Goal: Task Accomplishment & Management: Complete application form

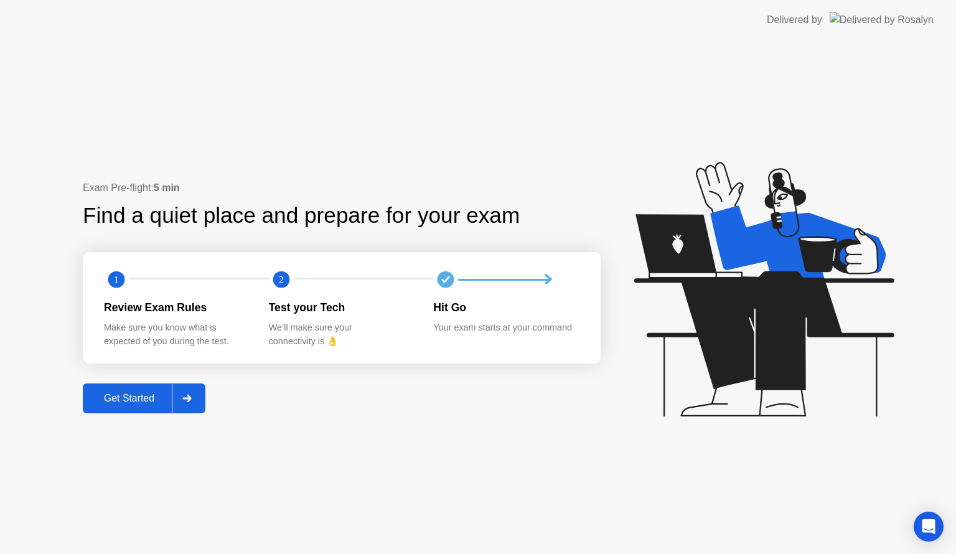
click at [160, 398] on div "Get Started" at bounding box center [128, 398] width 85 height 11
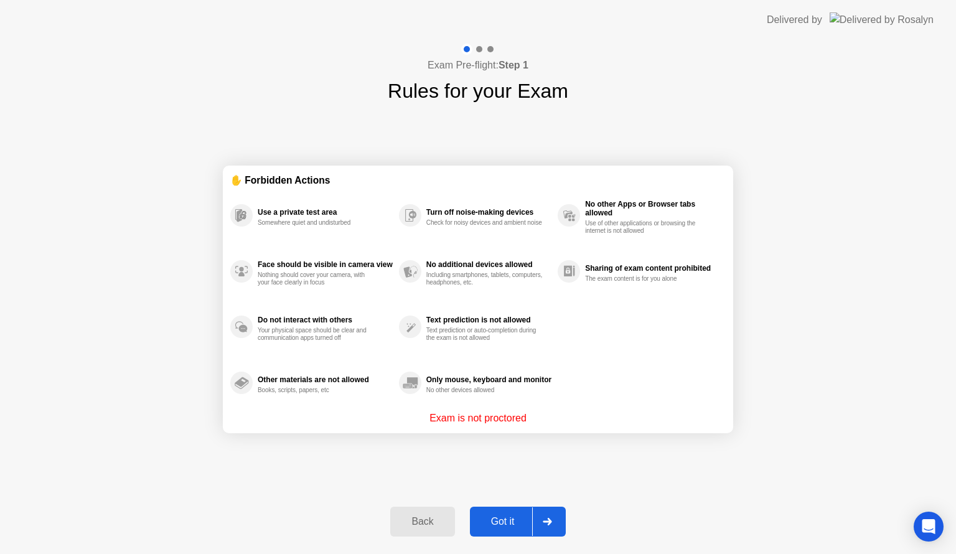
click at [488, 523] on div "Got it" at bounding box center [502, 521] width 58 height 11
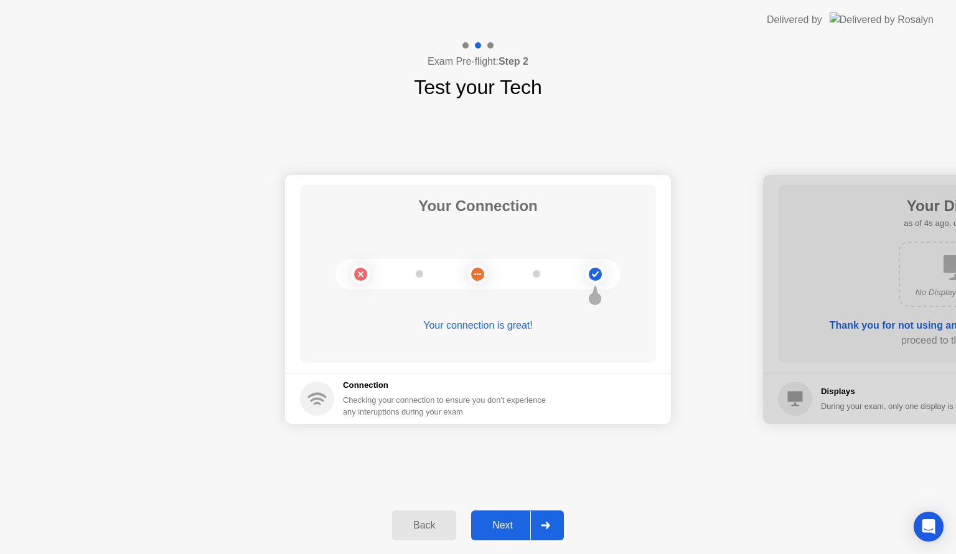
click at [496, 521] on div "Next" at bounding box center [502, 524] width 55 height 11
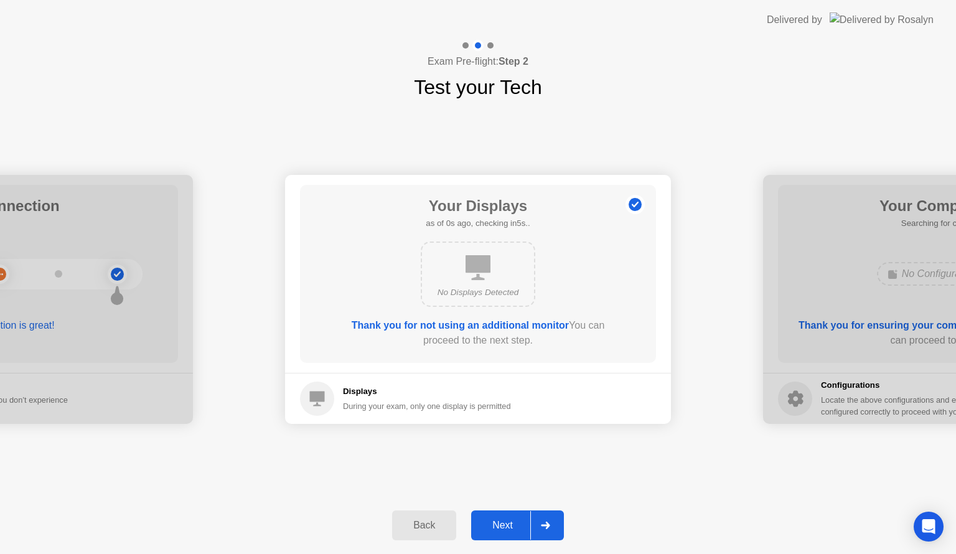
click at [496, 519] on div "Next" at bounding box center [502, 524] width 55 height 11
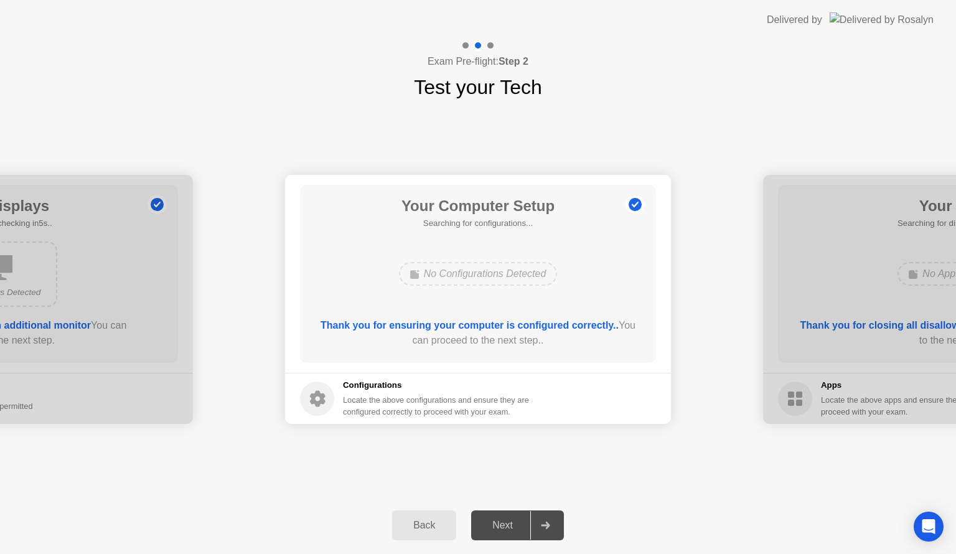
click at [496, 519] on div "Next" at bounding box center [502, 524] width 55 height 11
click at [498, 522] on div "Next" at bounding box center [502, 524] width 55 height 11
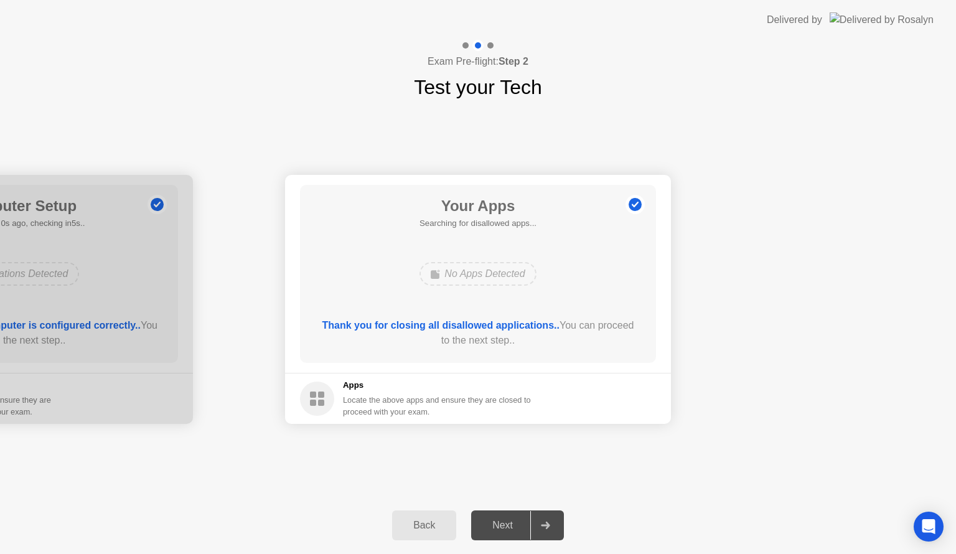
click at [498, 522] on div "Next" at bounding box center [502, 524] width 55 height 11
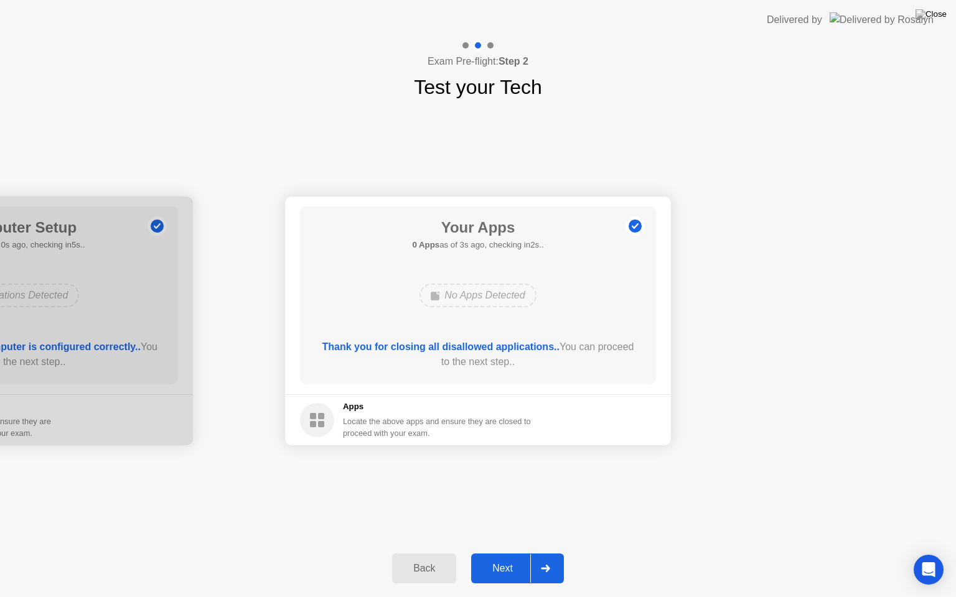
click at [503, 553] on div "Next" at bounding box center [502, 568] width 55 height 11
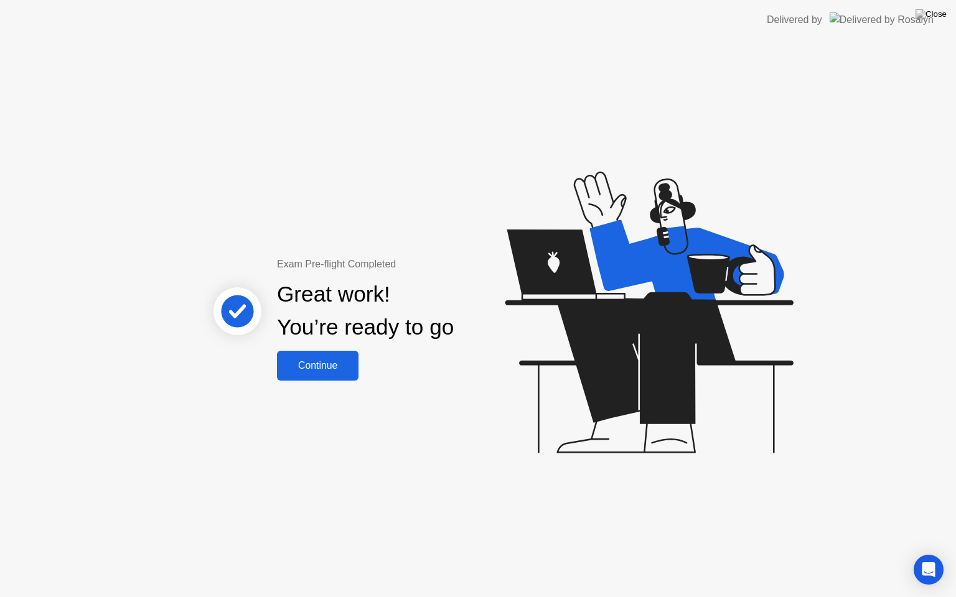
click at [338, 353] on button "Continue" at bounding box center [317, 366] width 81 height 30
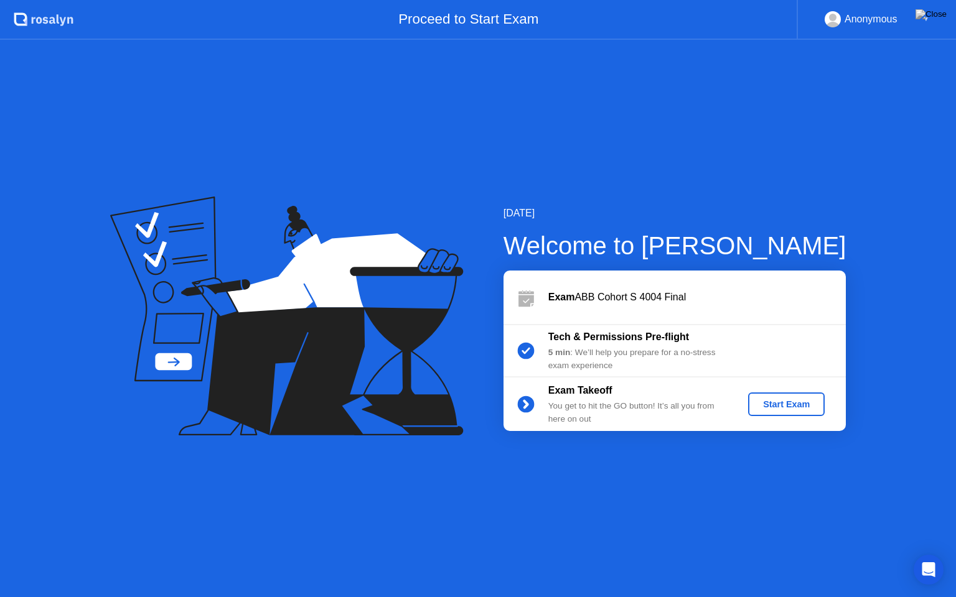
click at [792, 414] on button "Start Exam" at bounding box center [786, 405] width 77 height 24
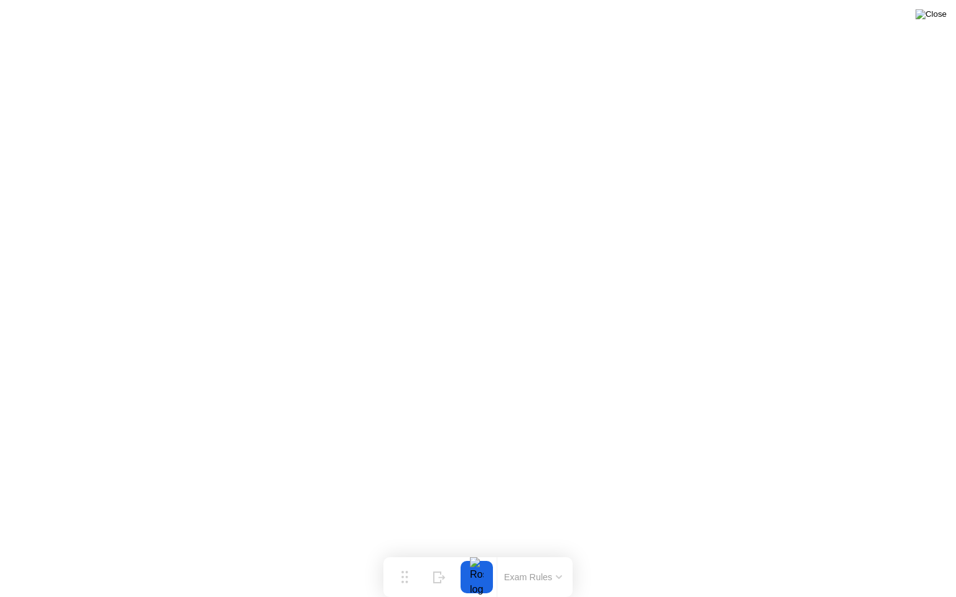
click at [936, 19] on img at bounding box center [930, 14] width 31 height 10
